Goal: Task Accomplishment & Management: Use online tool/utility

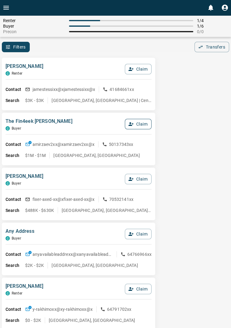
click at [143, 128] on button "Claim" at bounding box center [138, 124] width 27 height 10
click at [132, 127] on button "Confirm Claim" at bounding box center [130, 124] width 44 height 10
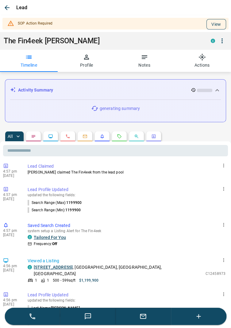
click at [219, 22] on button "View" at bounding box center [217, 24] width 20 height 10
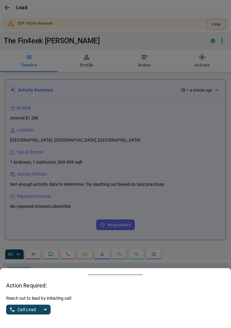
click at [50, 311] on button "split button" at bounding box center [45, 310] width 10 height 10
click at [35, 301] on li "Log Manual Call" at bounding box center [28, 297] width 37 height 9
click at [24, 310] on button "Log Manual Call" at bounding box center [26, 310] width 41 height 10
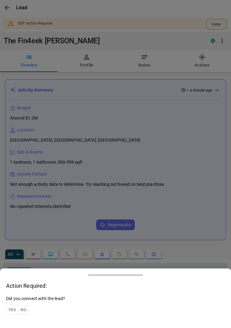
click at [16, 309] on button "Yes" at bounding box center [12, 310] width 12 height 10
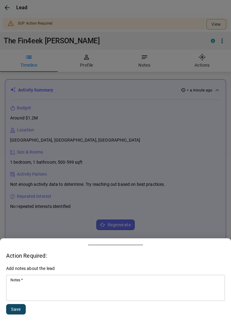
click at [49, 288] on textarea "Notes   *" at bounding box center [115, 288] width 211 height 21
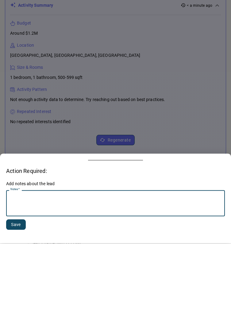
scroll to position [71, 0]
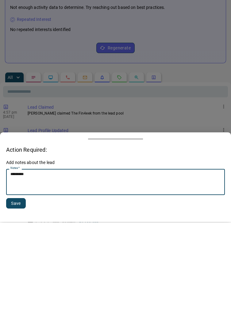
type textarea "*********"
click at [25, 308] on button "Save" at bounding box center [16, 309] width 20 height 10
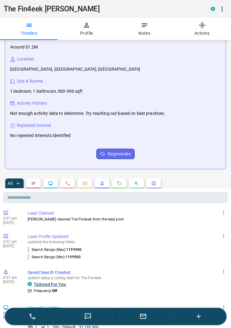
scroll to position [0, 0]
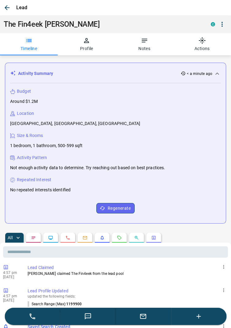
click at [8, 7] on icon "button" at bounding box center [7, 7] width 5 height 5
